Goal: Navigation & Orientation: Find specific page/section

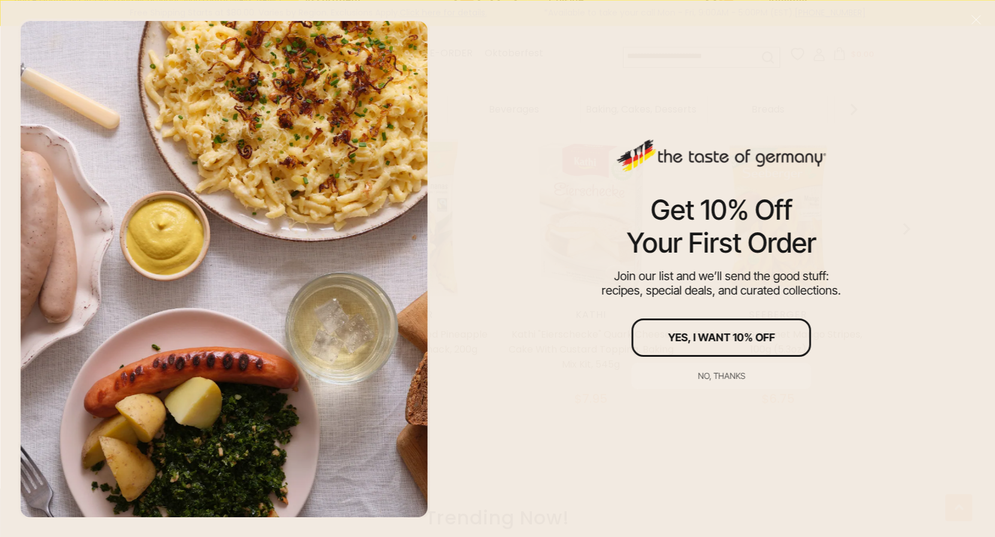
scroll to position [671, 0]
click at [712, 381] on button "No, thanks" at bounding box center [722, 375] width 180 height 26
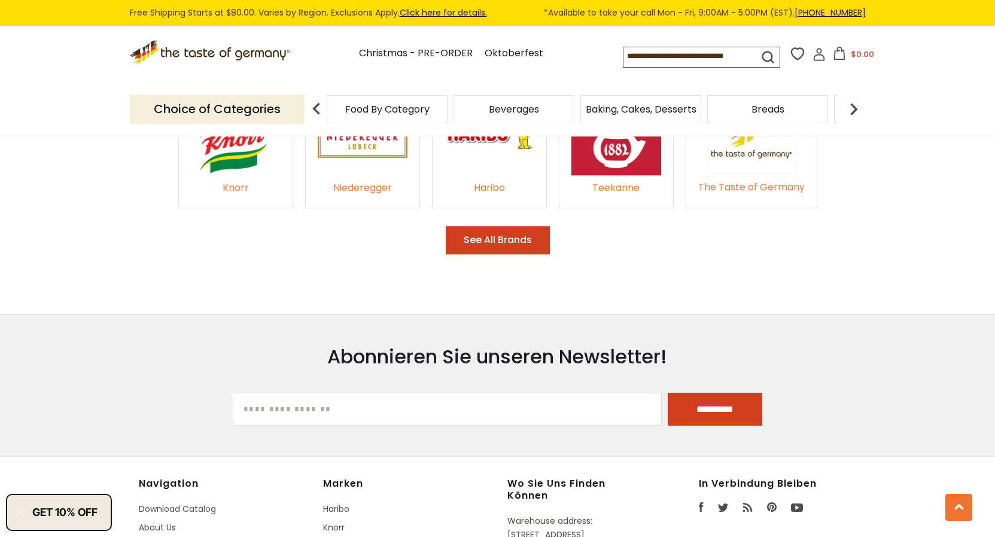
scroll to position [1715, 0]
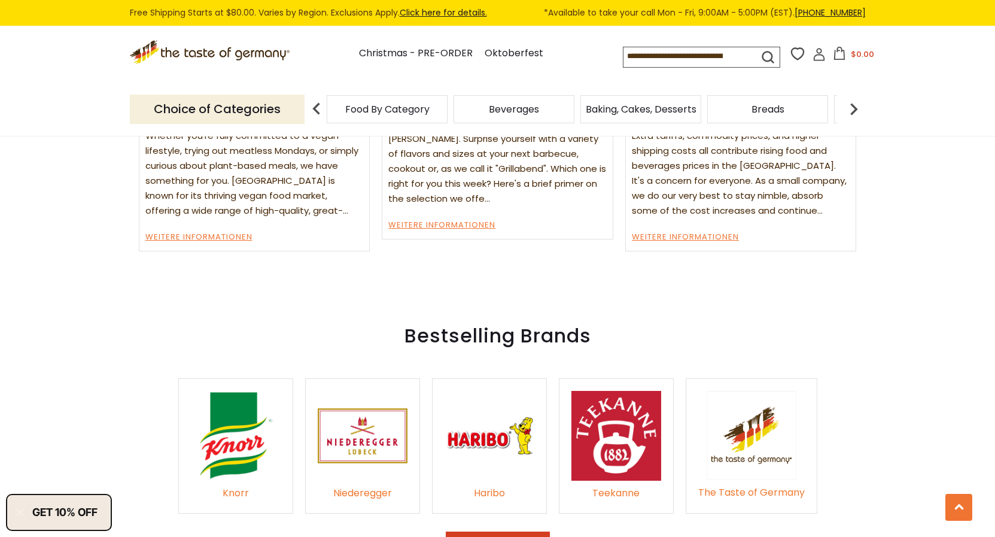
click at [361, 415] on img at bounding box center [363, 436] width 90 height 90
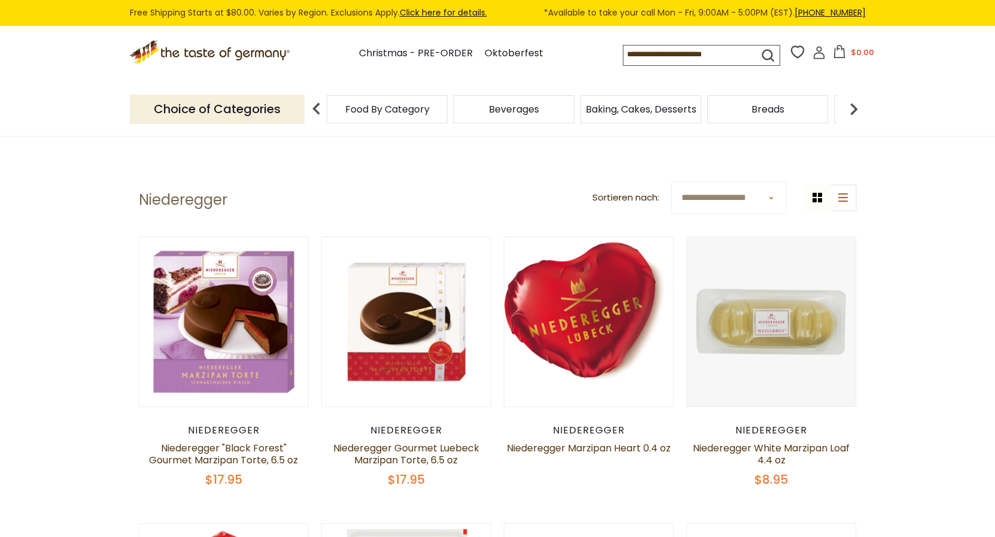
click at [352, 106] on span "Food By Category" at bounding box center [387, 109] width 84 height 9
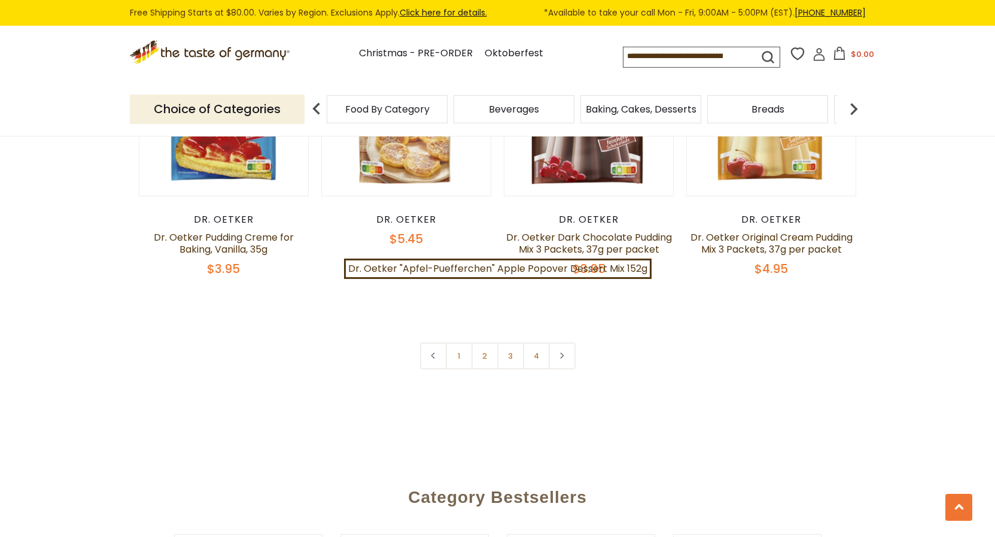
scroll to position [2685, 0]
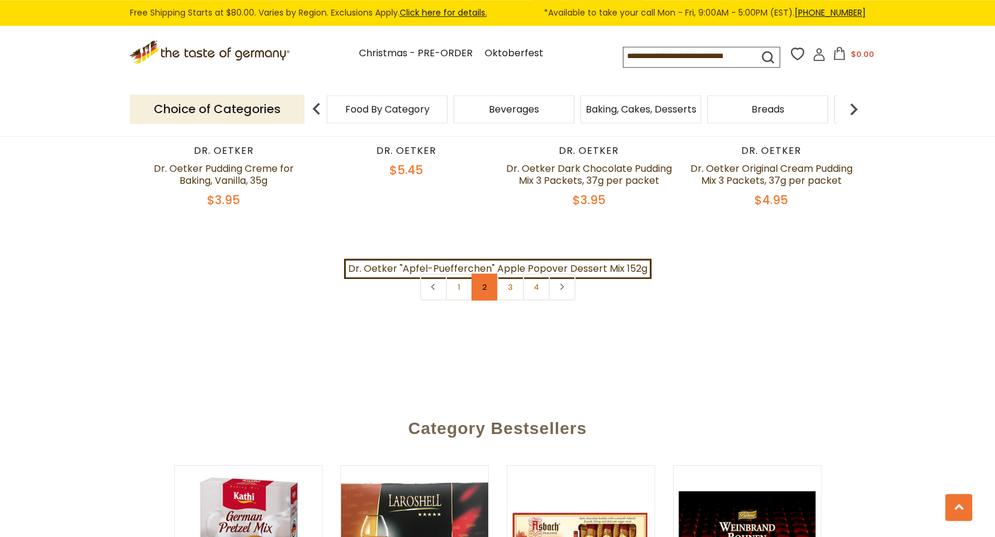
click at [485, 276] on link "2" at bounding box center [485, 286] width 27 height 27
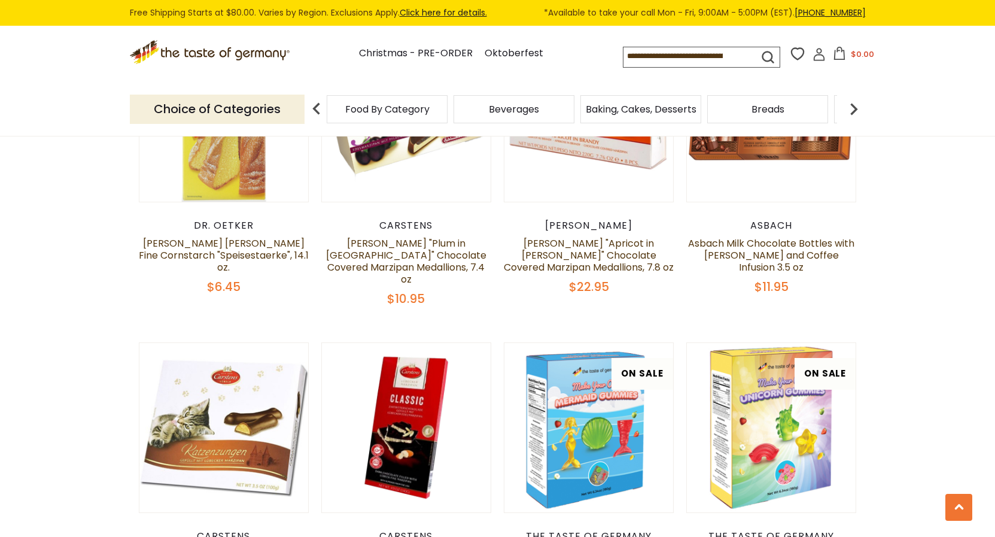
scroll to position [2592, 0]
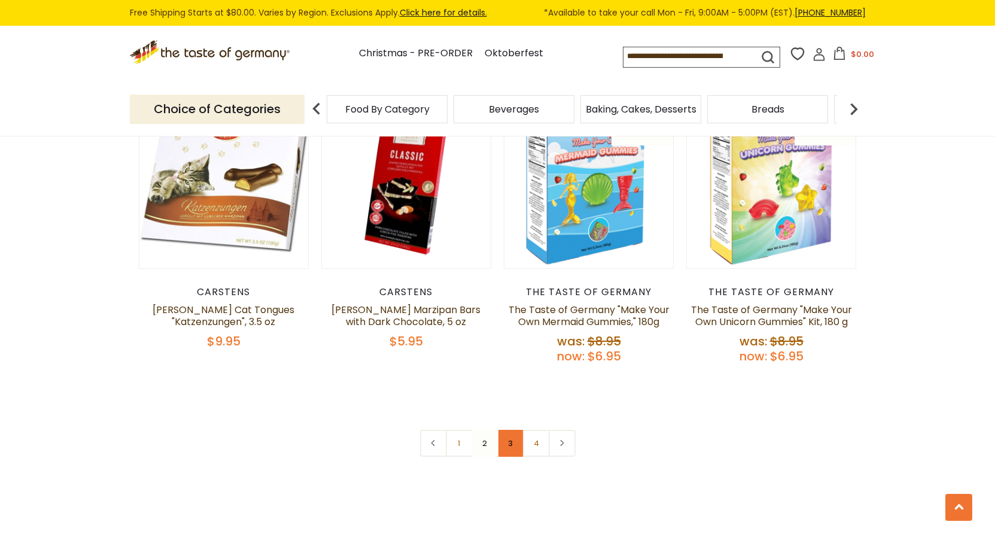
click at [514, 430] on link "3" at bounding box center [510, 443] width 27 height 27
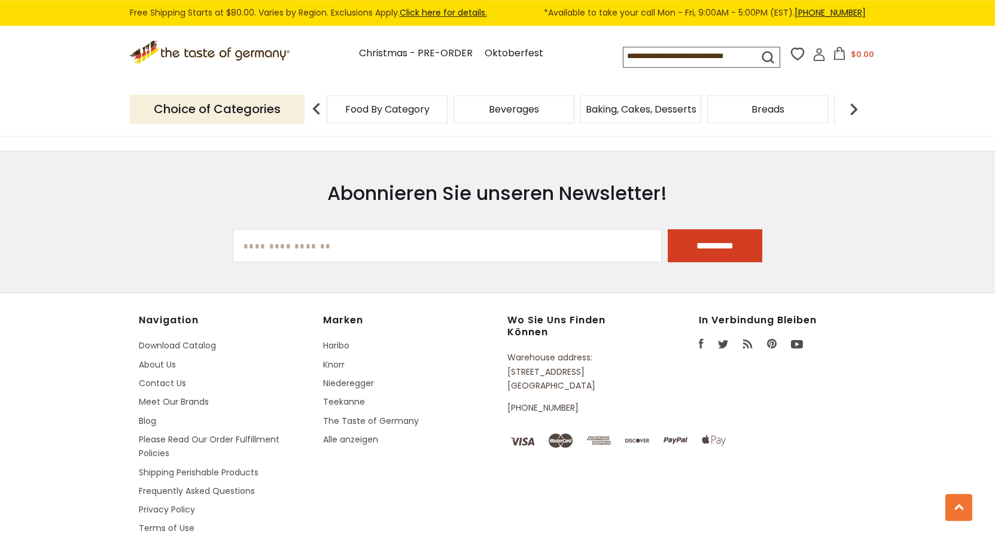
scroll to position [3263, 0]
